Goal: Navigation & Orientation: Find specific page/section

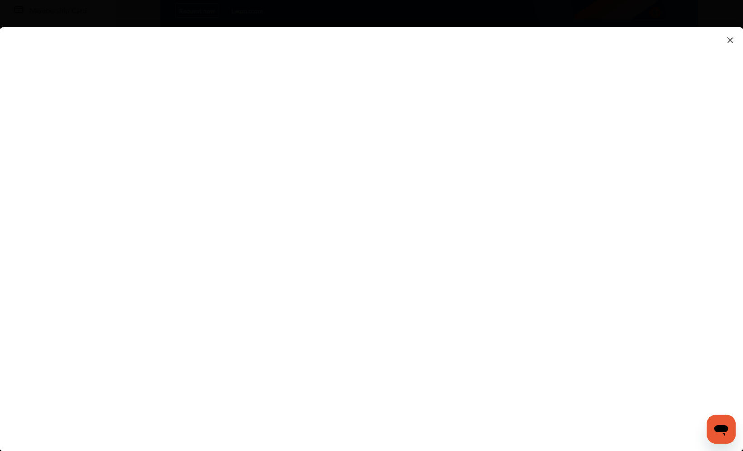
scroll to position [181, 0]
click at [732, 42] on img at bounding box center [730, 39] width 11 height 11
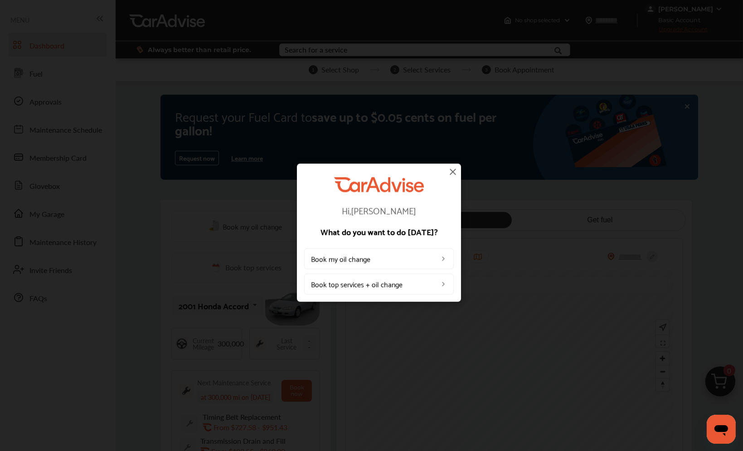
click at [453, 170] on img at bounding box center [452, 171] width 11 height 11
